Goal: Check status: Check status

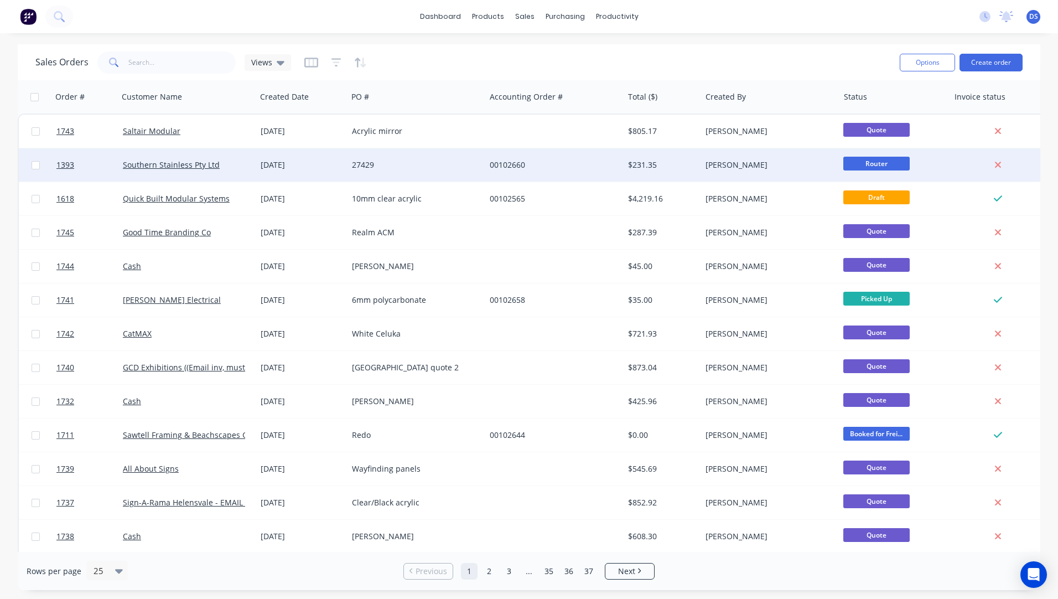
click at [277, 172] on div "[DATE]" at bounding box center [301, 164] width 91 height 33
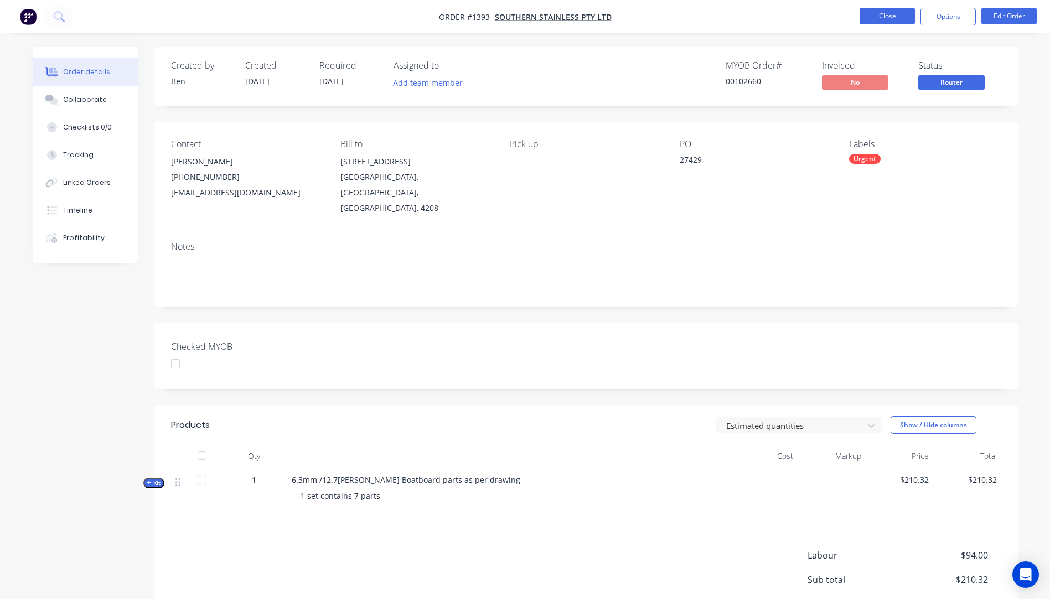
click at [893, 20] on button "Close" at bounding box center [887, 16] width 55 height 17
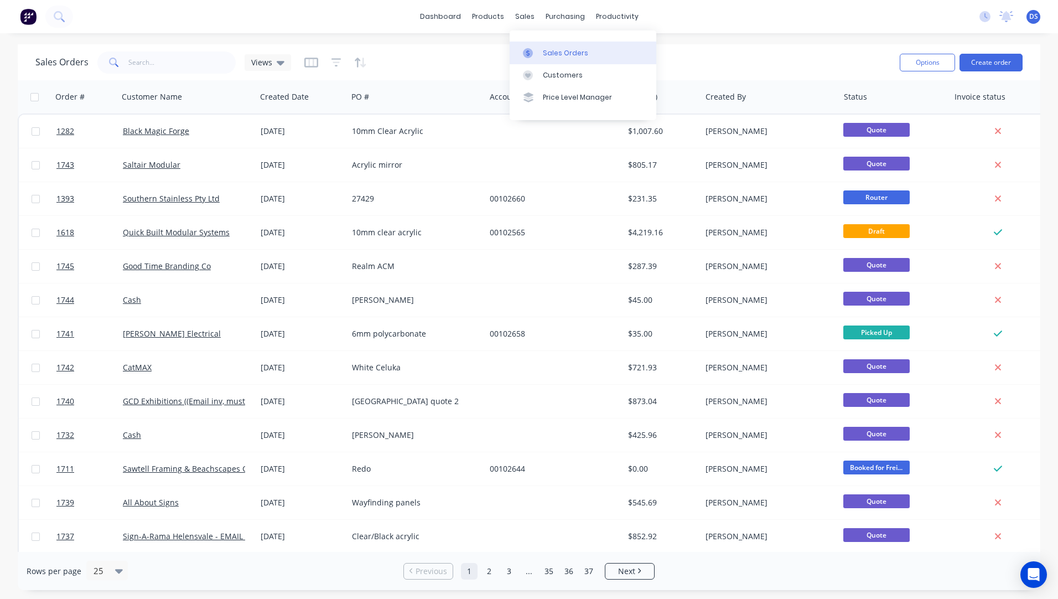
click at [558, 56] on div "Sales Orders" at bounding box center [565, 53] width 45 height 10
click at [560, 56] on div "Sales Orders" at bounding box center [565, 53] width 45 height 10
click at [169, 63] on input "text" at bounding box center [182, 62] width 108 height 22
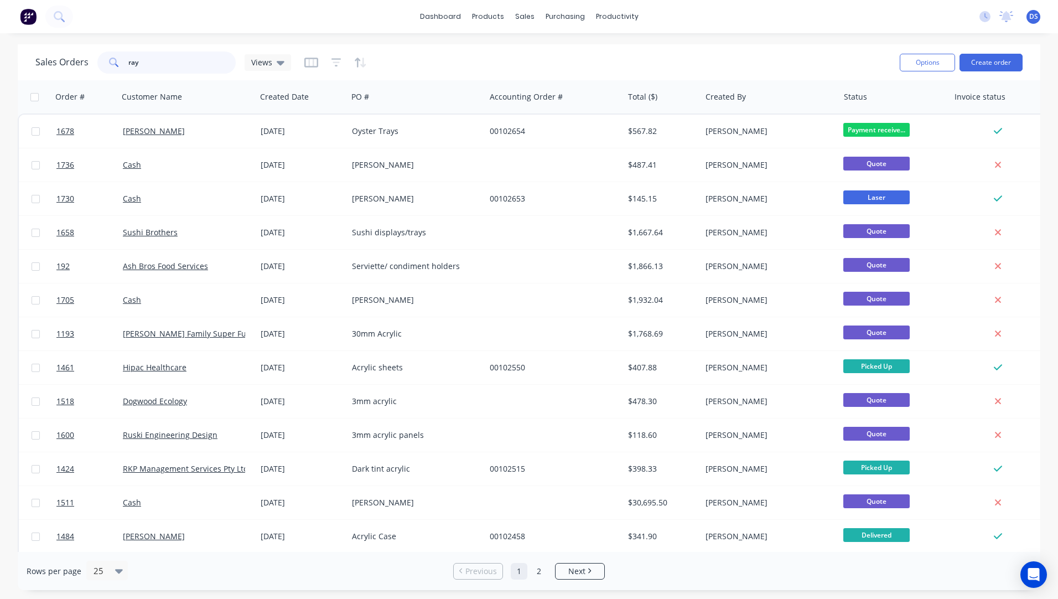
drag, startPoint x: 177, startPoint y: 64, endPoint x: 120, endPoint y: 65, distance: 57.0
click at [120, 65] on div "ray" at bounding box center [166, 62] width 138 height 22
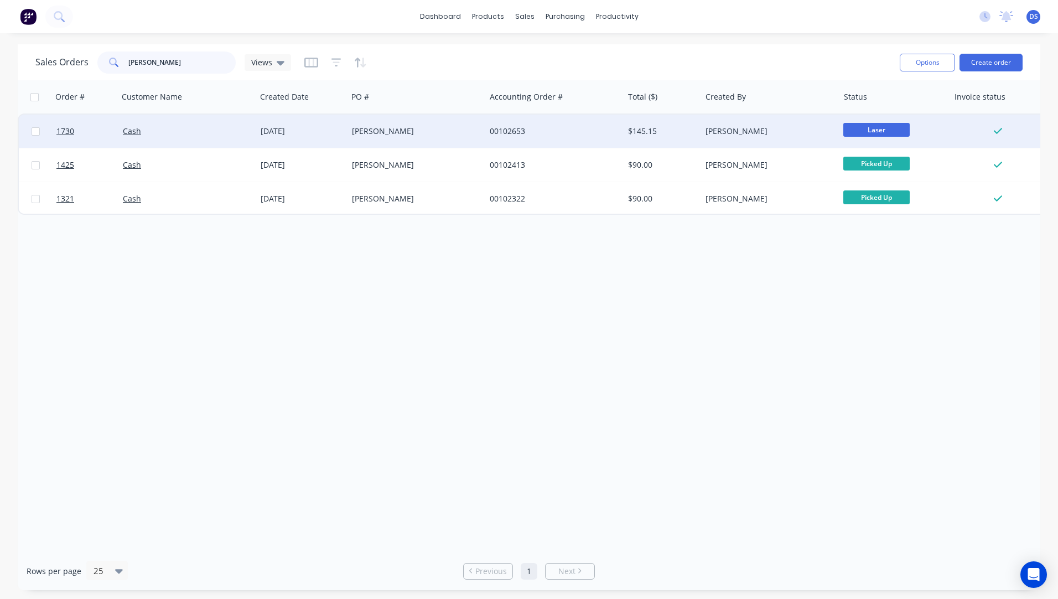
type input "[PERSON_NAME]"
click at [372, 139] on div "[PERSON_NAME]" at bounding box center [417, 131] width 138 height 33
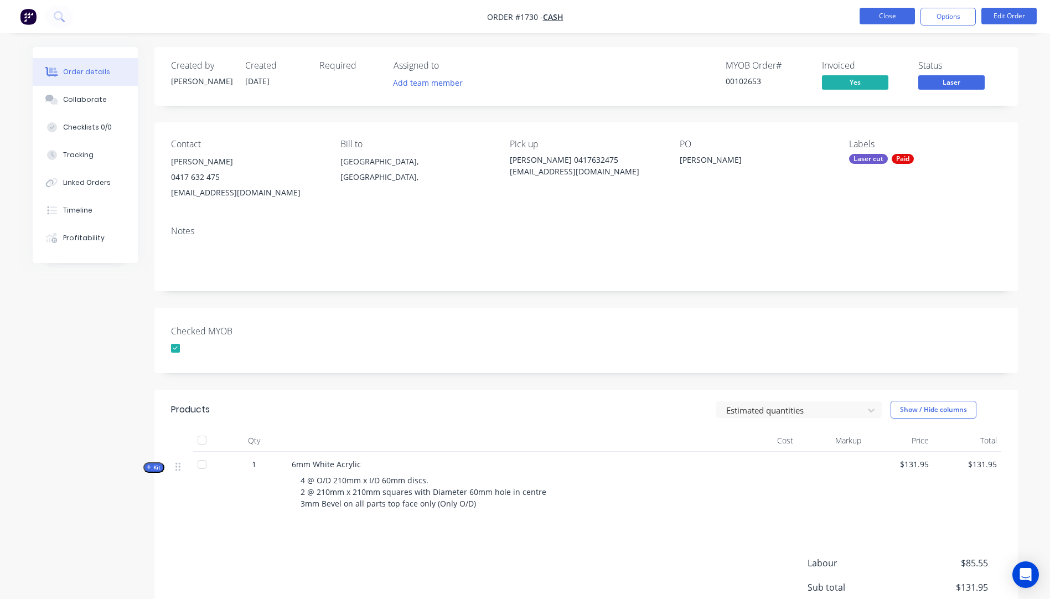
click at [882, 19] on button "Close" at bounding box center [887, 16] width 55 height 17
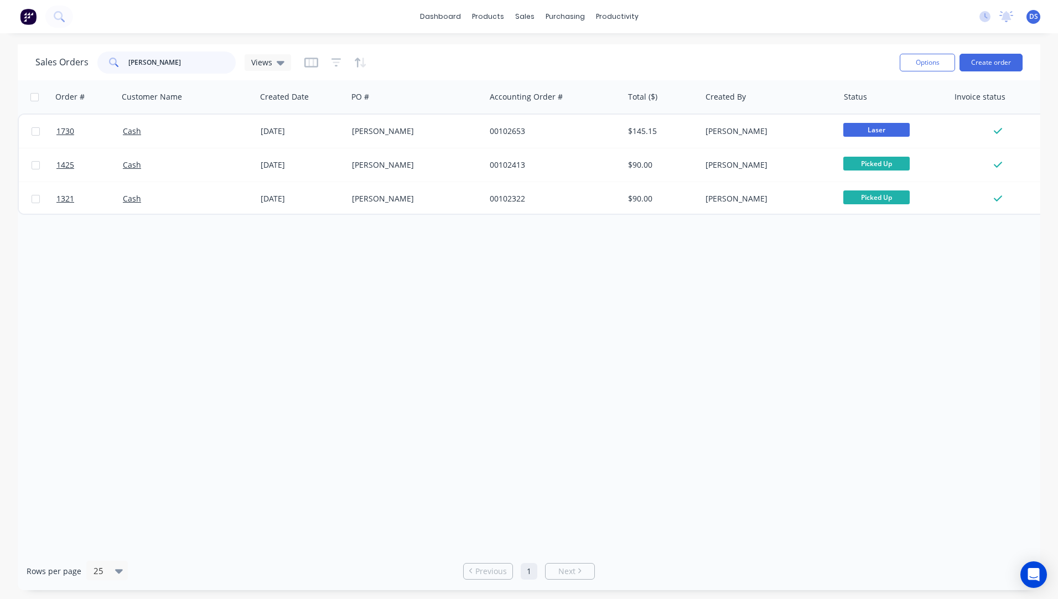
drag, startPoint x: 173, startPoint y: 63, endPoint x: 91, endPoint y: 63, distance: 81.9
click at [91, 63] on div "Sales Orders [PERSON_NAME] Views" at bounding box center [163, 62] width 256 height 22
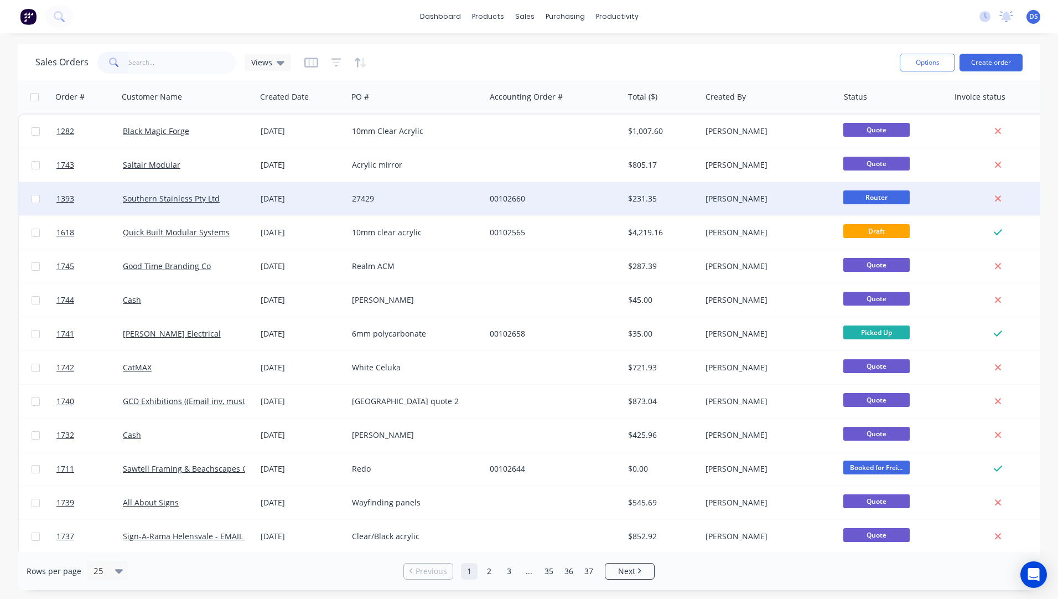
click at [372, 197] on div "27429" at bounding box center [413, 198] width 123 height 11
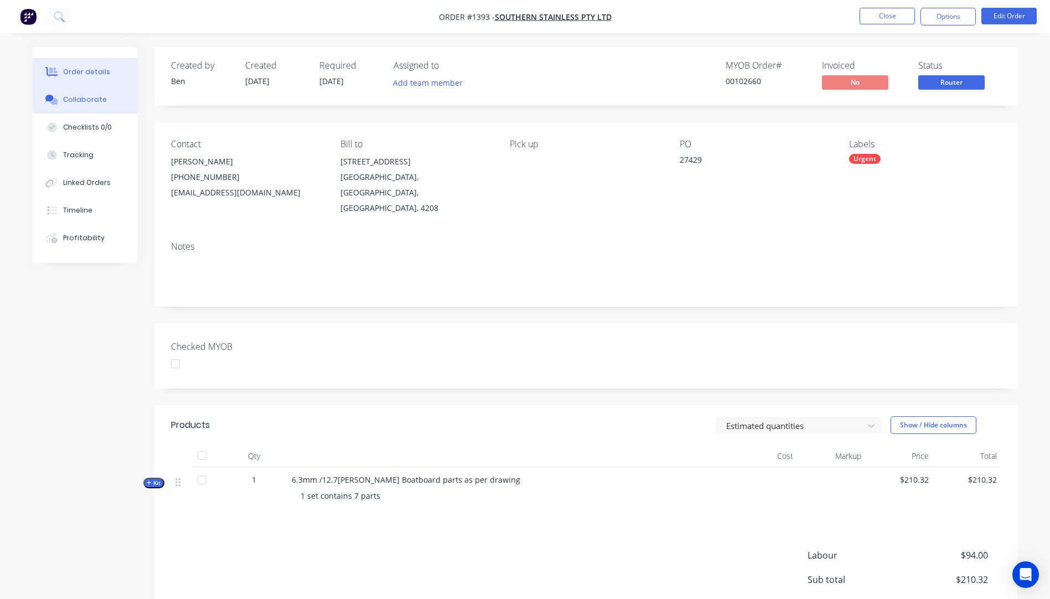
click at [87, 99] on div "Collaborate" at bounding box center [85, 100] width 44 height 10
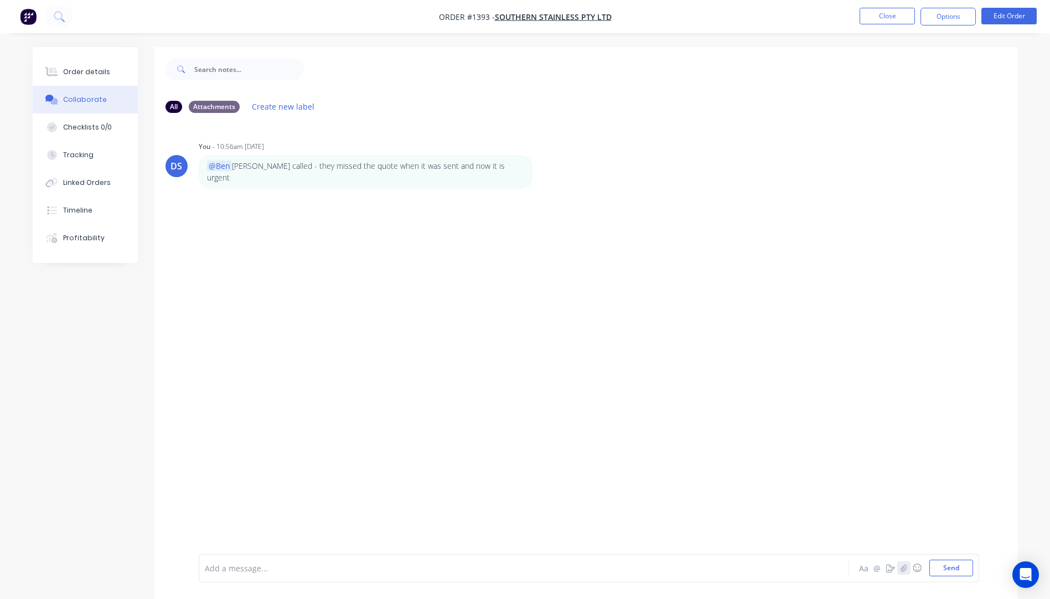
click at [908, 565] on button "button" at bounding box center [903, 567] width 13 height 13
click at [963, 572] on button "Send" at bounding box center [951, 568] width 44 height 17
click at [99, 75] on div "Order details" at bounding box center [86, 72] width 47 height 10
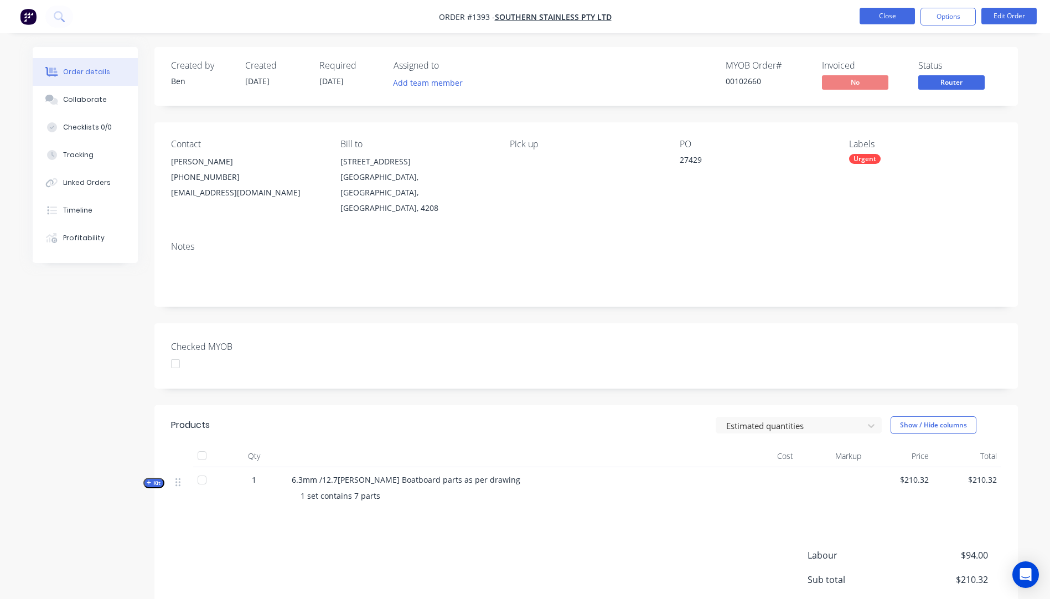
click at [895, 15] on button "Close" at bounding box center [887, 16] width 55 height 17
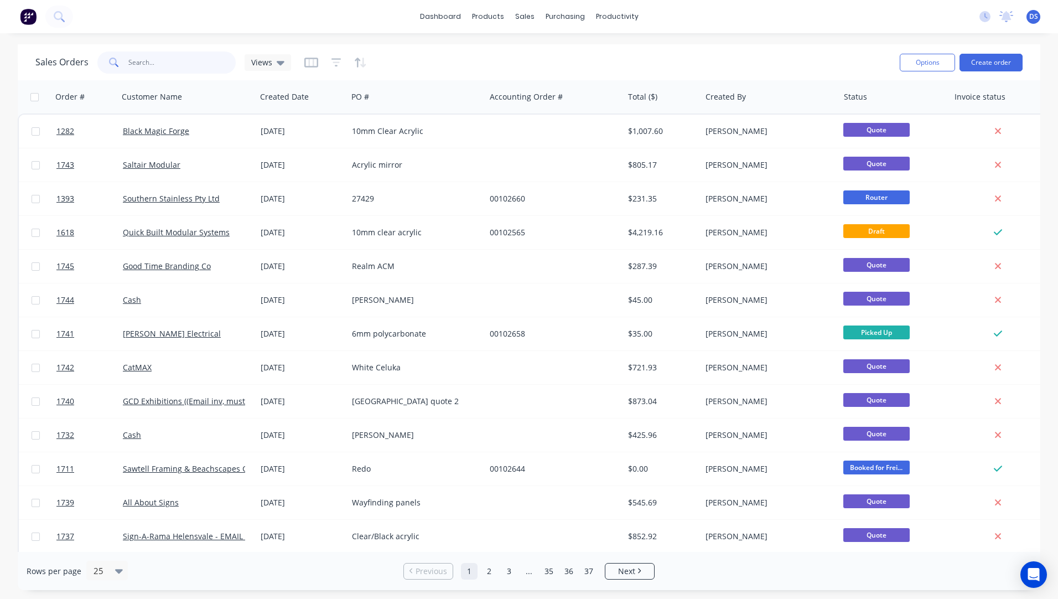
click at [164, 67] on input "text" at bounding box center [182, 62] width 108 height 22
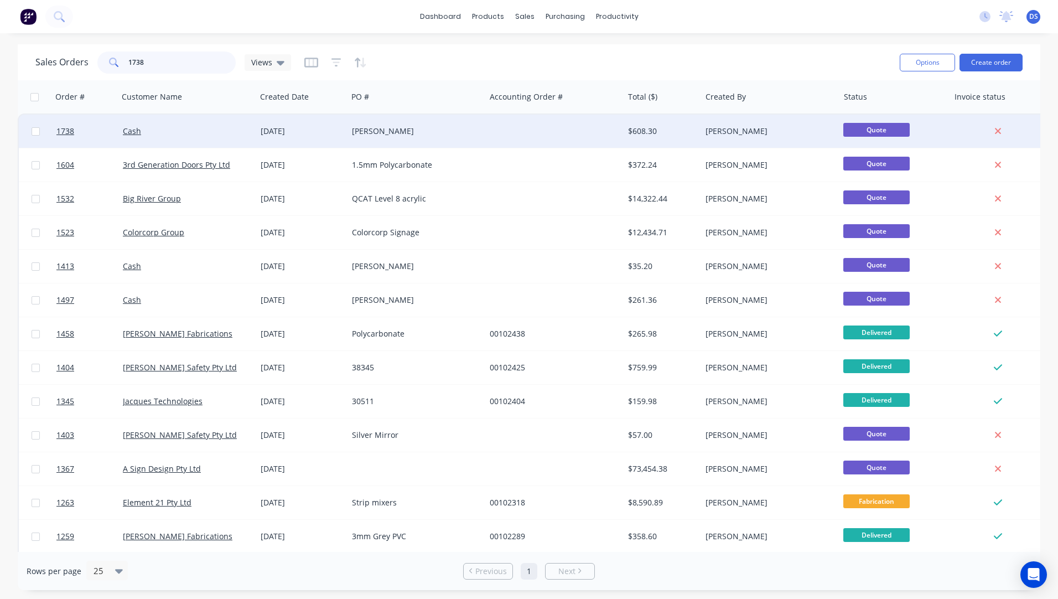
type input "1738"
click at [376, 140] on div "[PERSON_NAME]" at bounding box center [417, 131] width 138 height 33
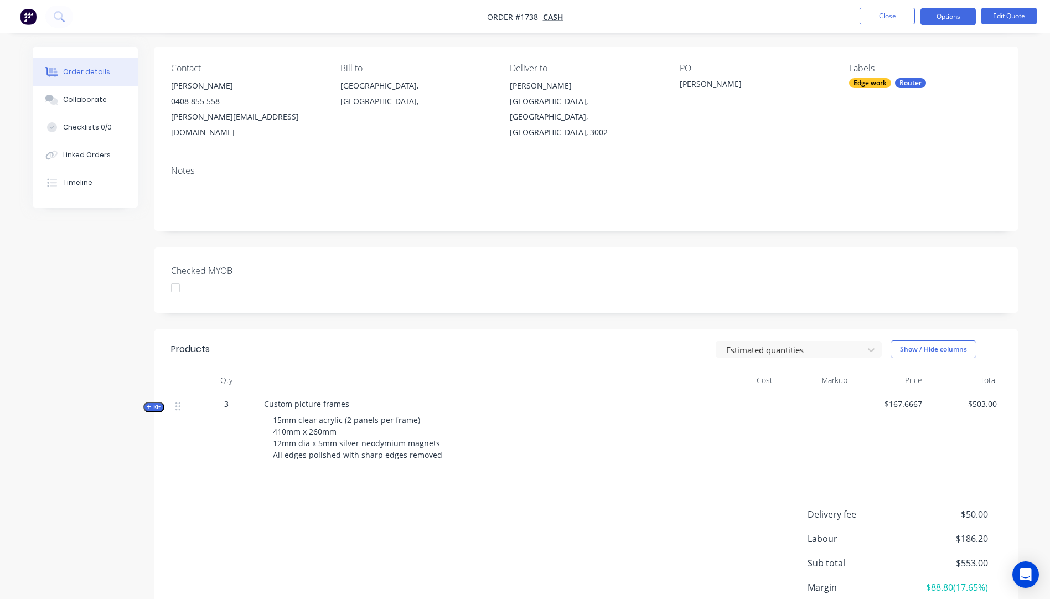
scroll to position [155, 0]
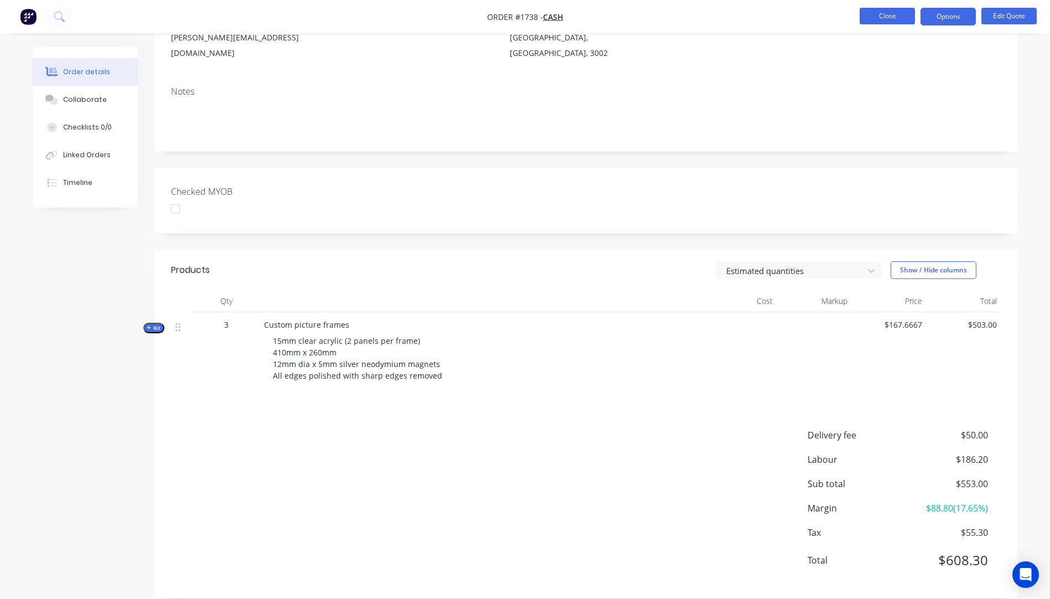
click at [876, 20] on button "Close" at bounding box center [887, 16] width 55 height 17
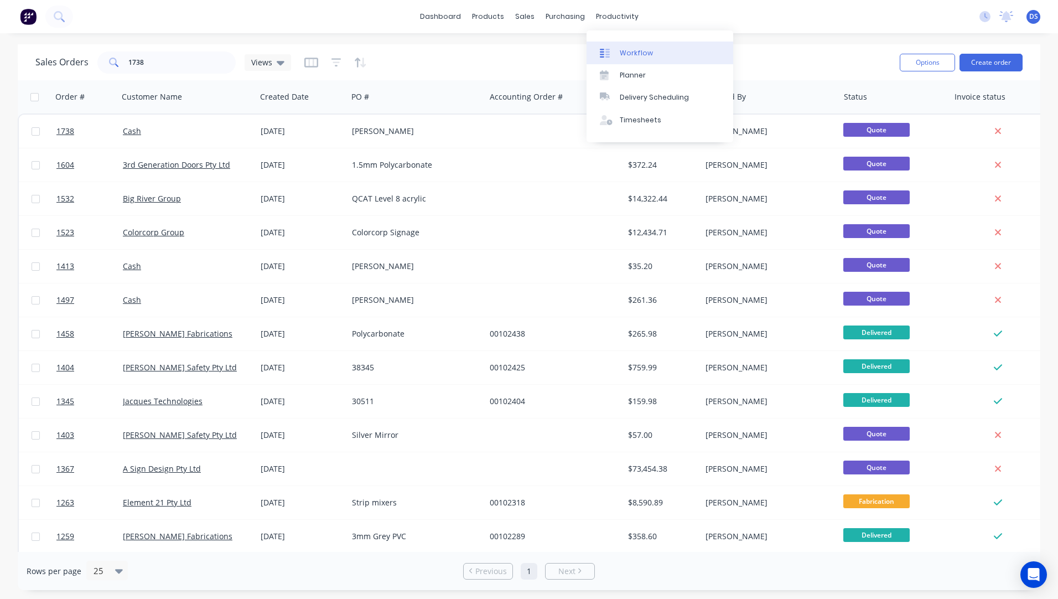
click at [628, 52] on div "Workflow" at bounding box center [636, 53] width 33 height 10
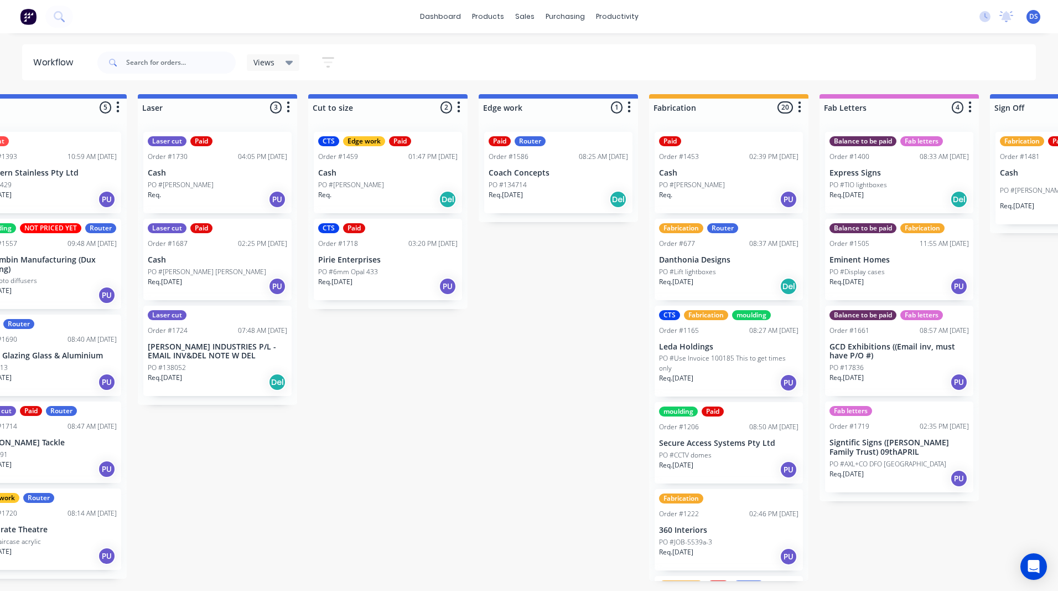
scroll to position [0, 743]
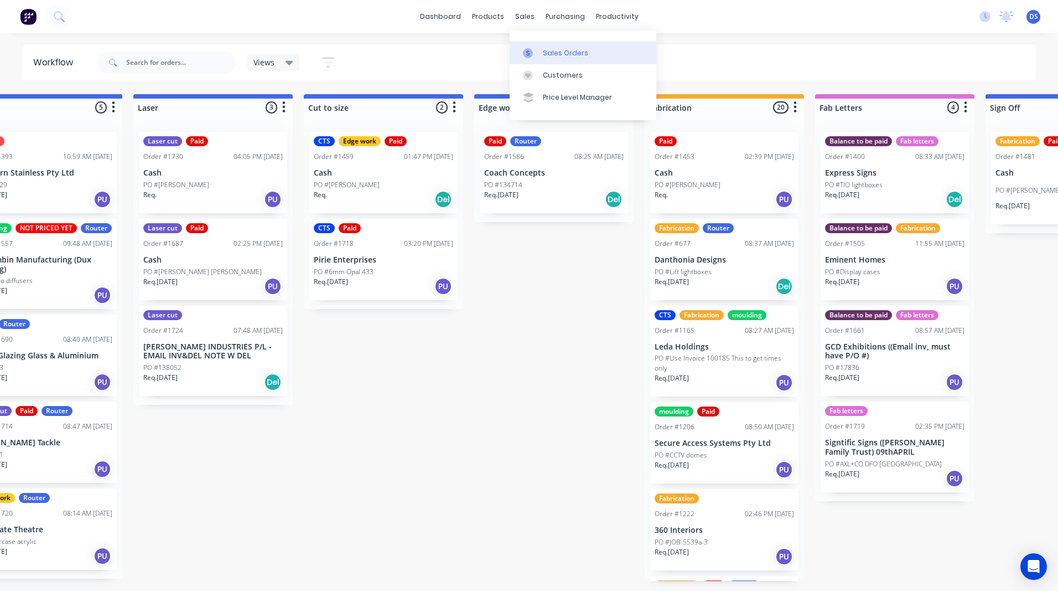
click at [552, 51] on div "Sales Orders" at bounding box center [565, 53] width 45 height 10
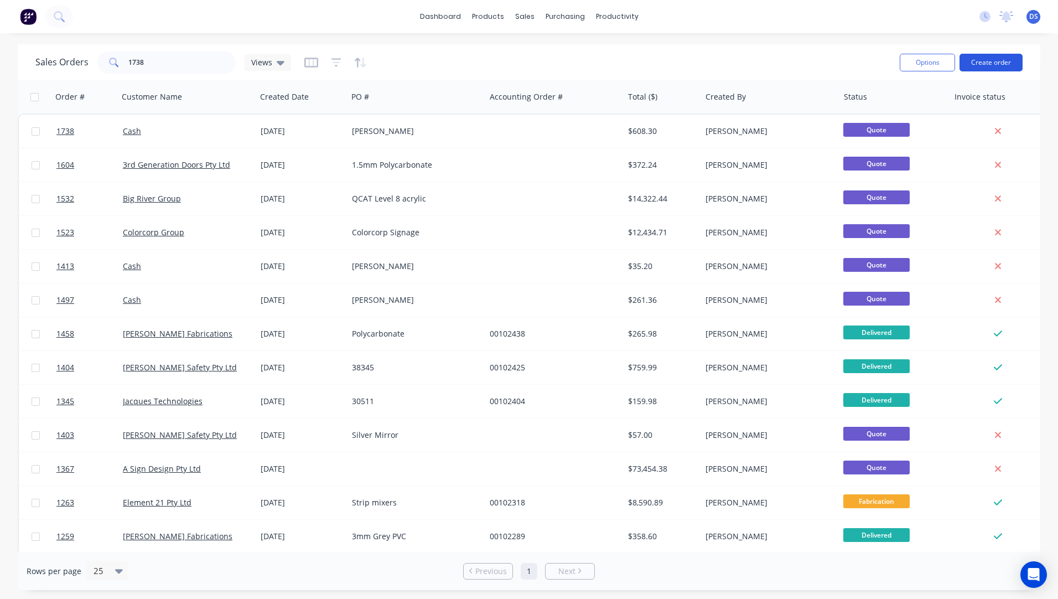
click at [990, 66] on button "Create order" at bounding box center [991, 63] width 63 height 18
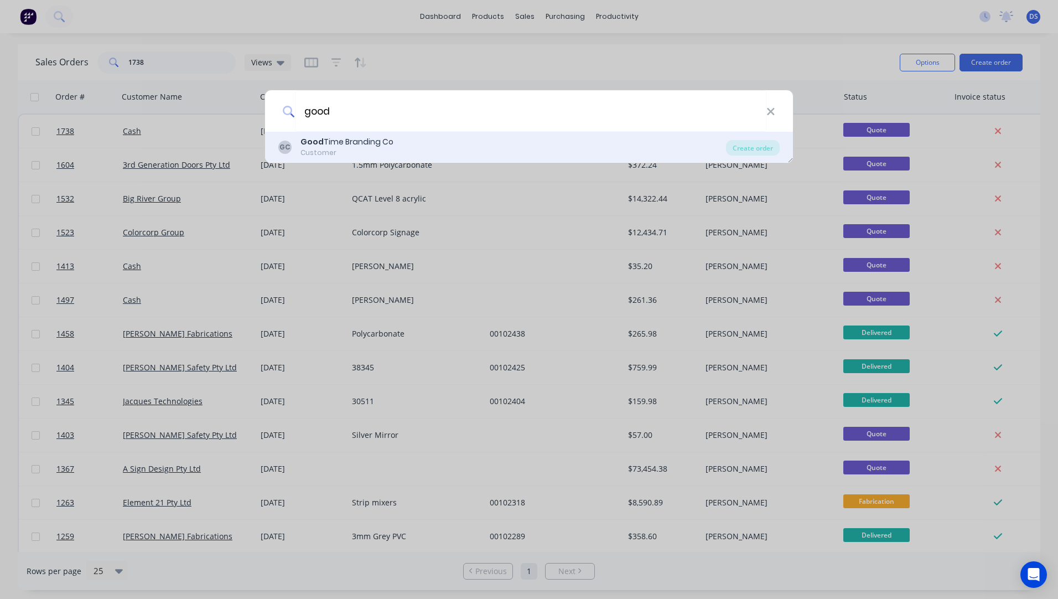
type input "good"
click at [327, 145] on div "Good Time Branding Co" at bounding box center [347, 142] width 93 height 12
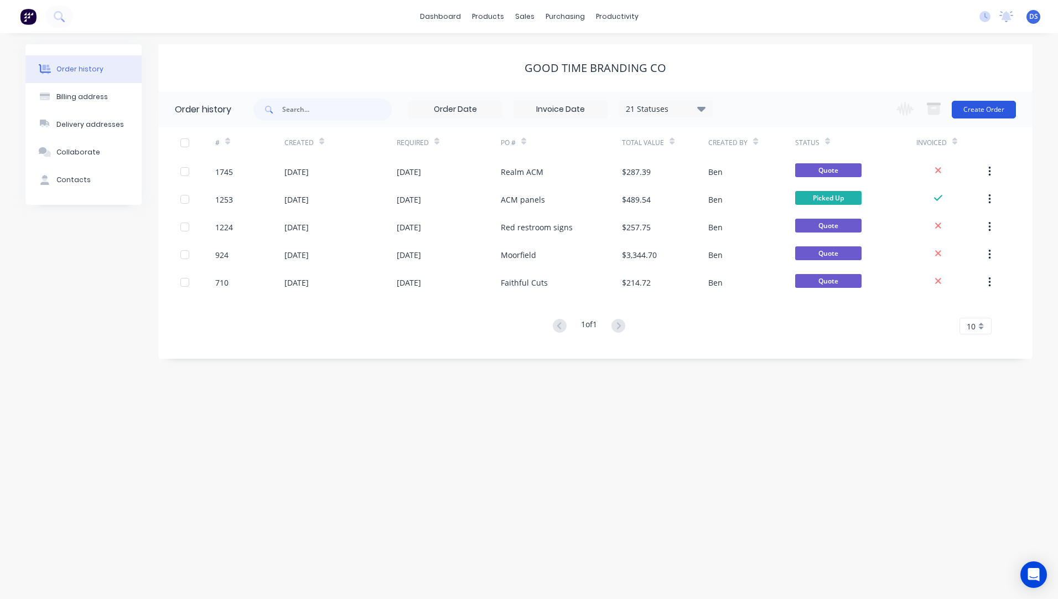
click at [979, 109] on button "Create Order" at bounding box center [984, 110] width 64 height 18
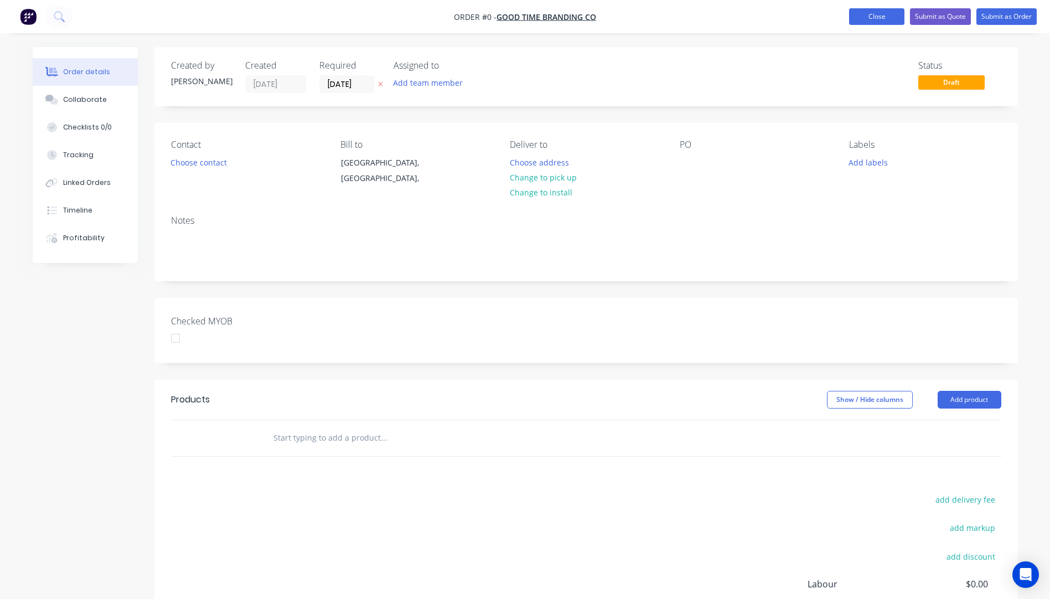
click at [885, 22] on button "Close" at bounding box center [876, 16] width 55 height 17
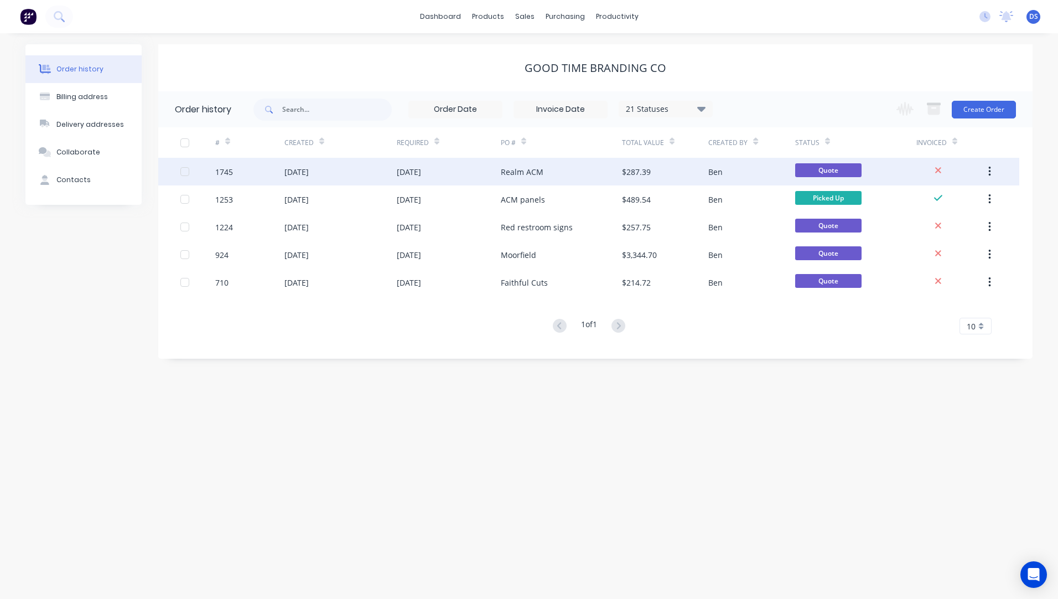
click at [497, 175] on div "[DATE]" at bounding box center [449, 172] width 104 height 28
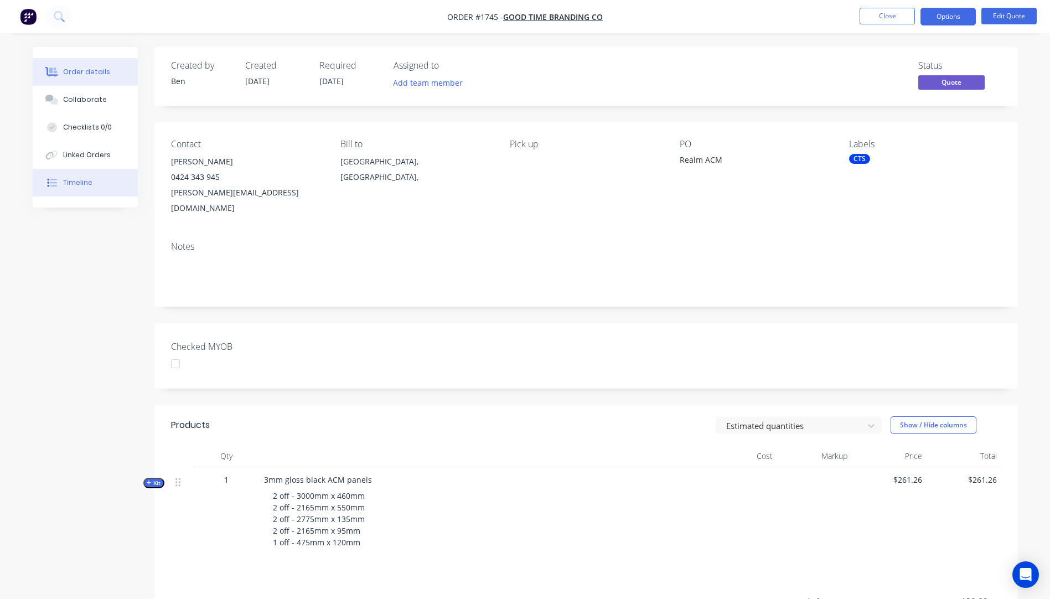
click at [76, 183] on div "Timeline" at bounding box center [77, 183] width 29 height 10
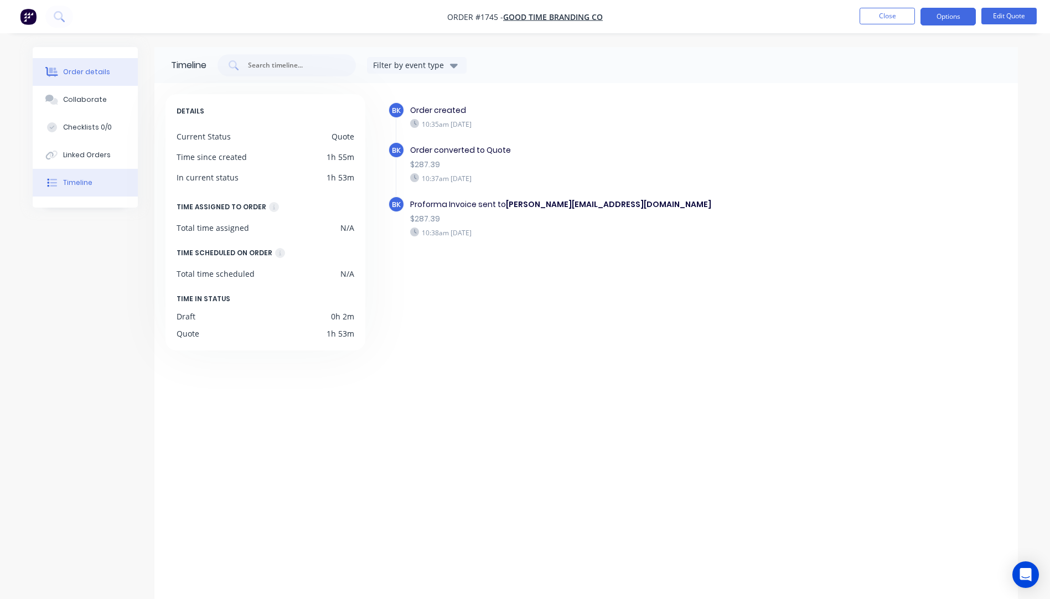
click at [84, 75] on div "Order details" at bounding box center [86, 72] width 47 height 10
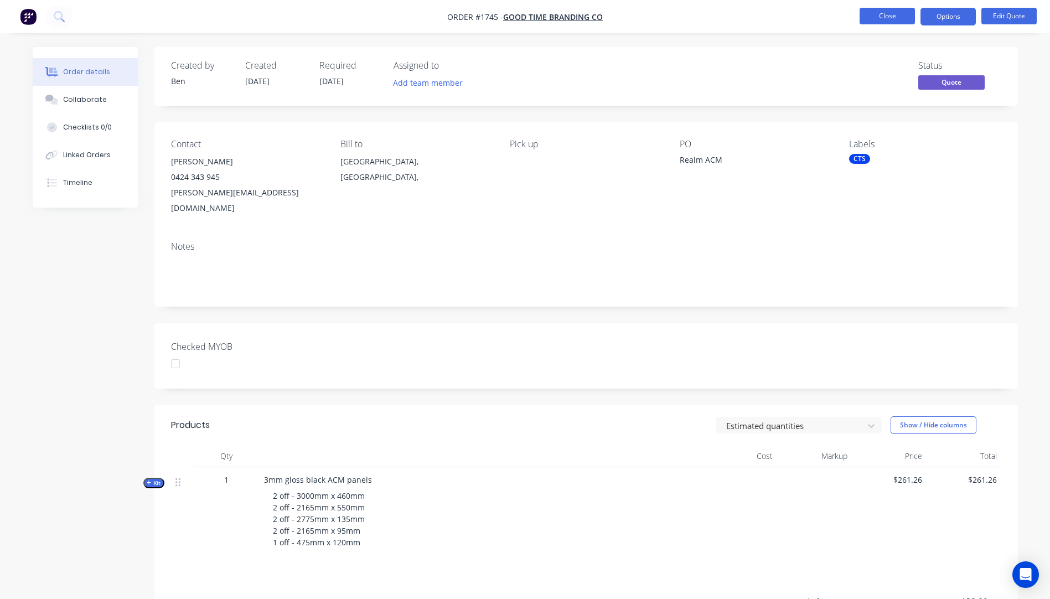
click at [887, 14] on button "Close" at bounding box center [887, 16] width 55 height 17
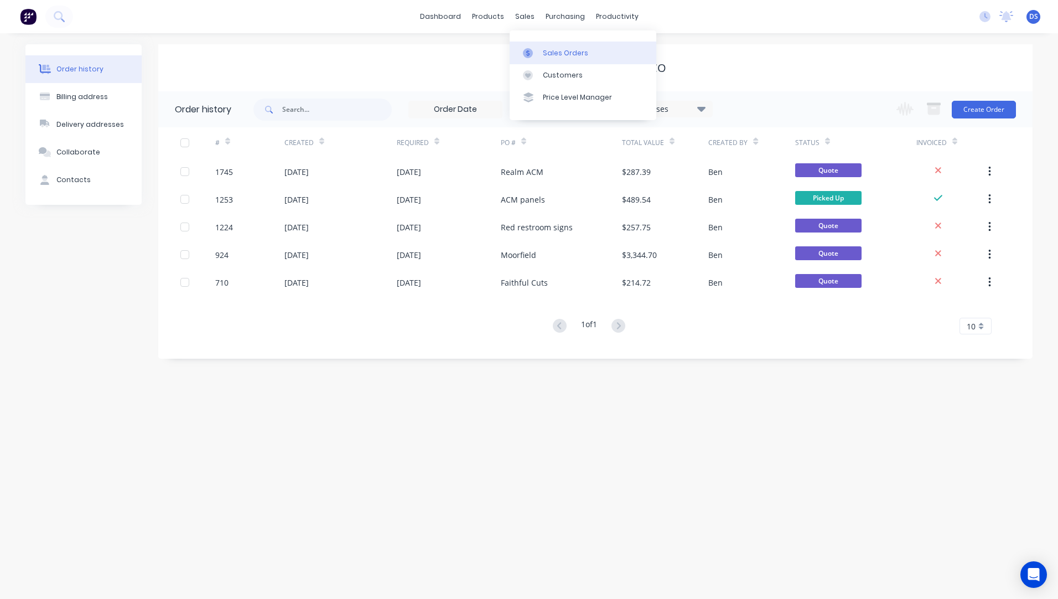
click at [570, 55] on div "Sales Orders" at bounding box center [565, 53] width 45 height 10
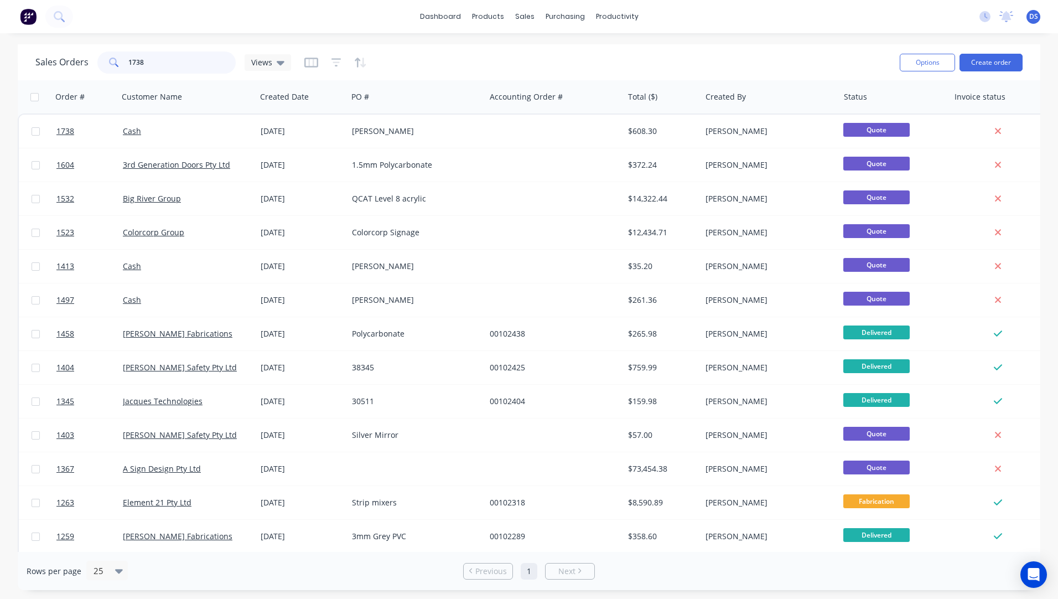
drag, startPoint x: 162, startPoint y: 62, endPoint x: 97, endPoint y: 63, distance: 64.8
click at [97, 63] on div "1738" at bounding box center [166, 62] width 138 height 22
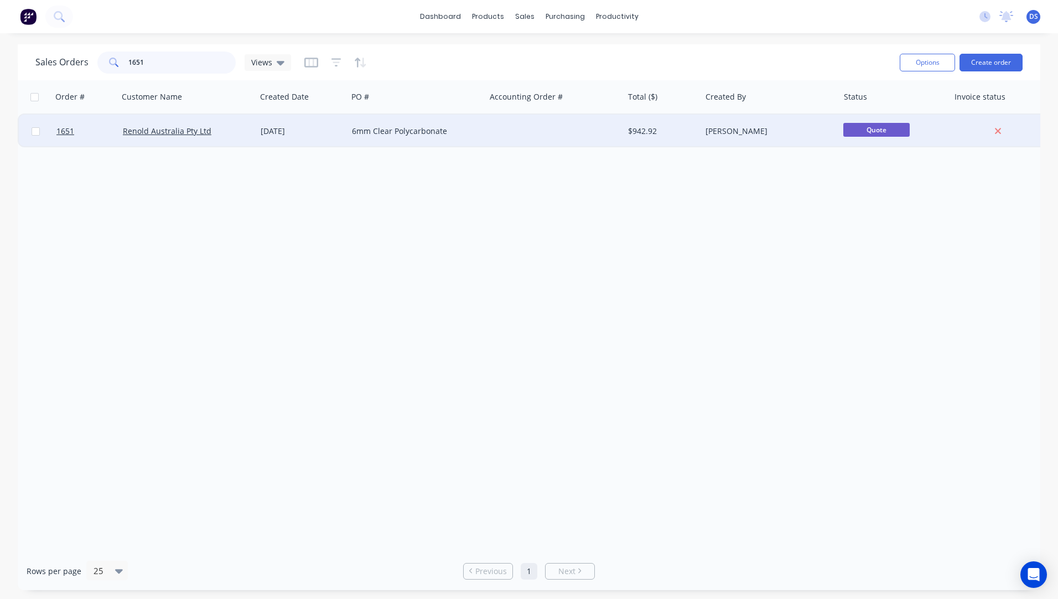
type input "1651"
click at [348, 133] on div "6mm Clear Polycarbonate" at bounding box center [417, 131] width 138 height 33
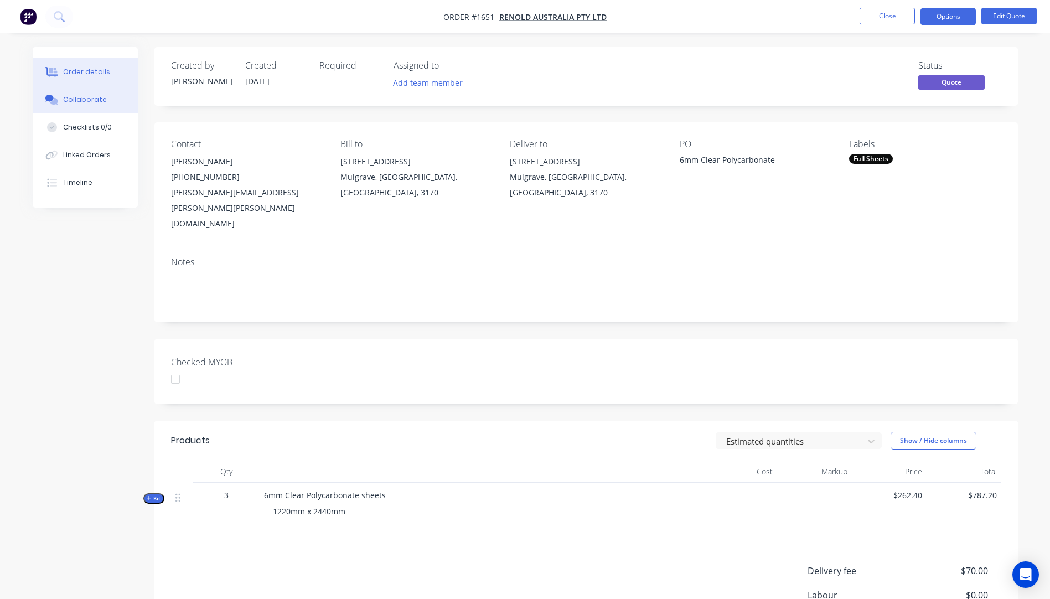
click at [77, 101] on div "Collaborate" at bounding box center [85, 100] width 44 height 10
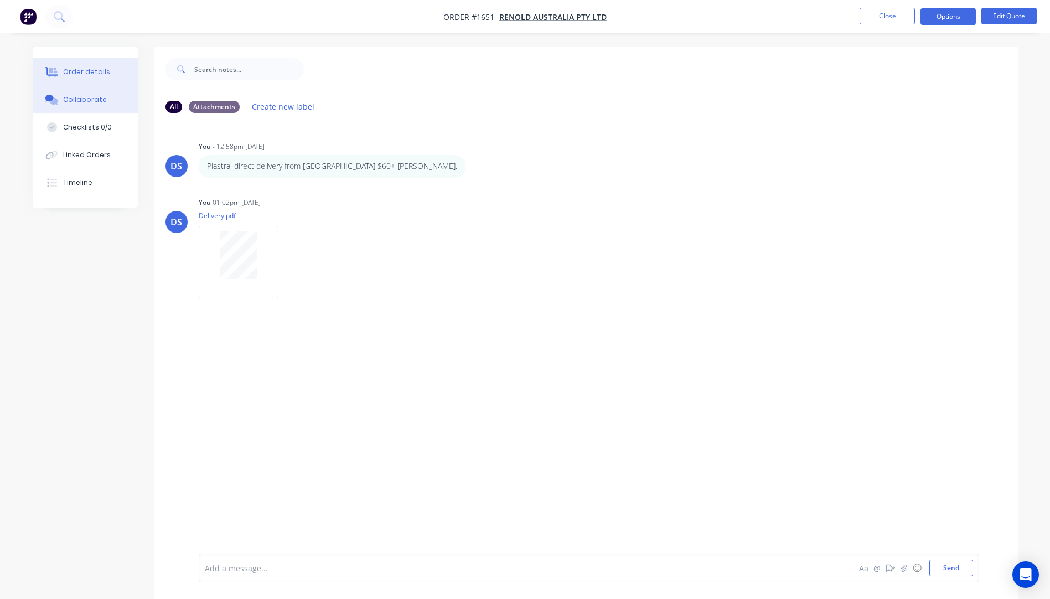
click at [76, 71] on div "Order details" at bounding box center [86, 72] width 47 height 10
